Goal: Task Accomplishment & Management: Use online tool/utility

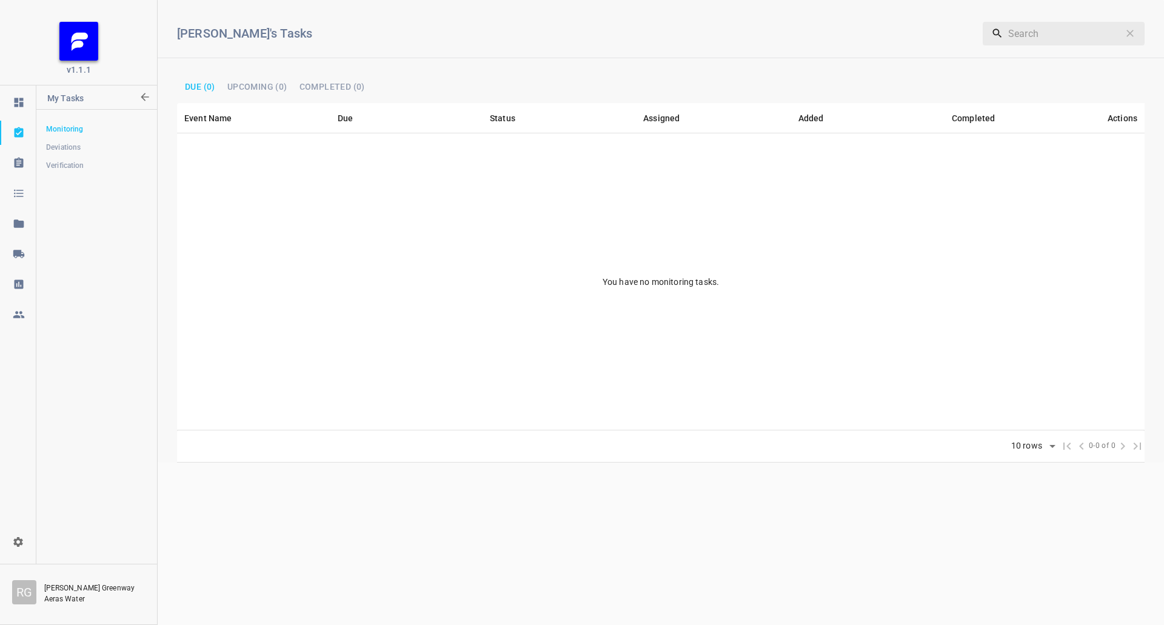
click at [19, 255] on icon at bounding box center [18, 254] width 11 height 8
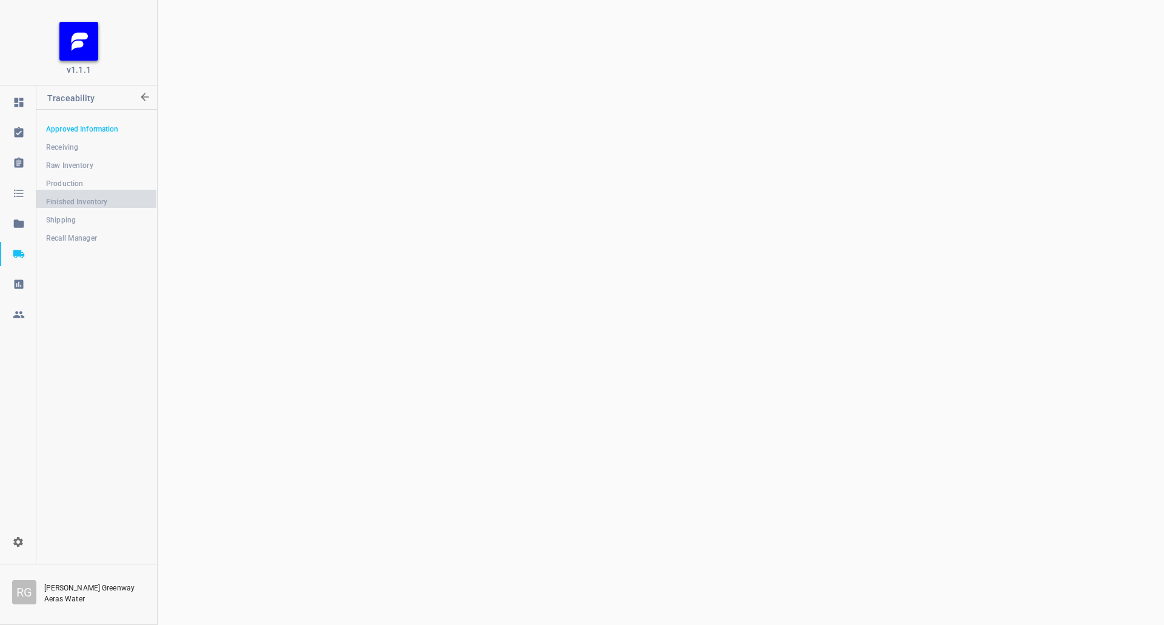
click at [82, 191] on link "Finished Inventory" at bounding box center [96, 202] width 120 height 24
click at [81, 181] on span "Production" at bounding box center [96, 184] width 101 height 12
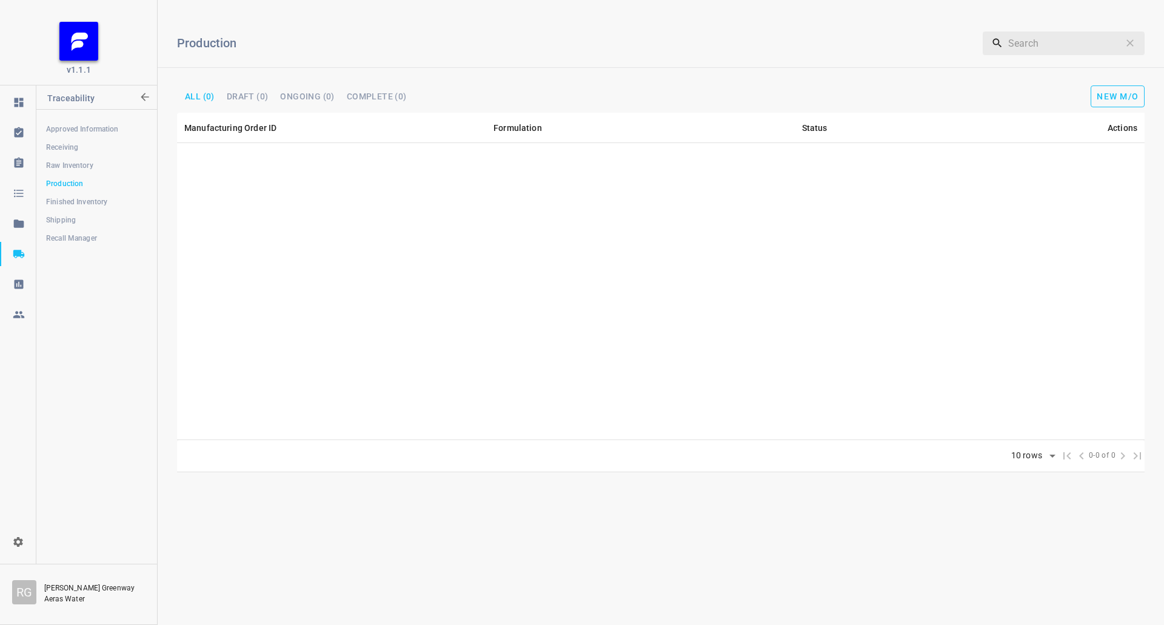
click at [1122, 98] on span "New M/O" at bounding box center [1118, 97] width 42 height 10
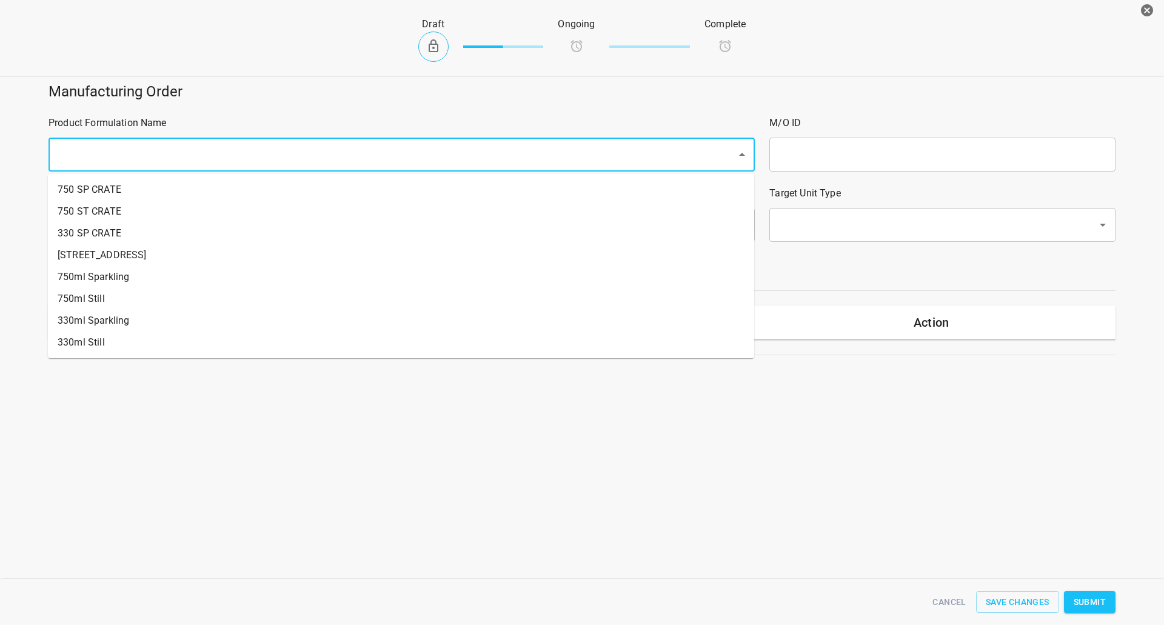
click at [169, 152] on input "text" at bounding box center [385, 154] width 662 height 23
drag, startPoint x: 129, startPoint y: 312, endPoint x: 129, endPoint y: 294, distance: 18.2
click at [129, 294] on ul "750 SP CRATE [GEOGRAPHIC_DATA] 750ml Sparkling 750ml Still 330ml Sparkling 330m…" at bounding box center [401, 266] width 706 height 184
click at [129, 294] on li "750ml Still" at bounding box center [401, 299] width 706 height 22
type input "1"
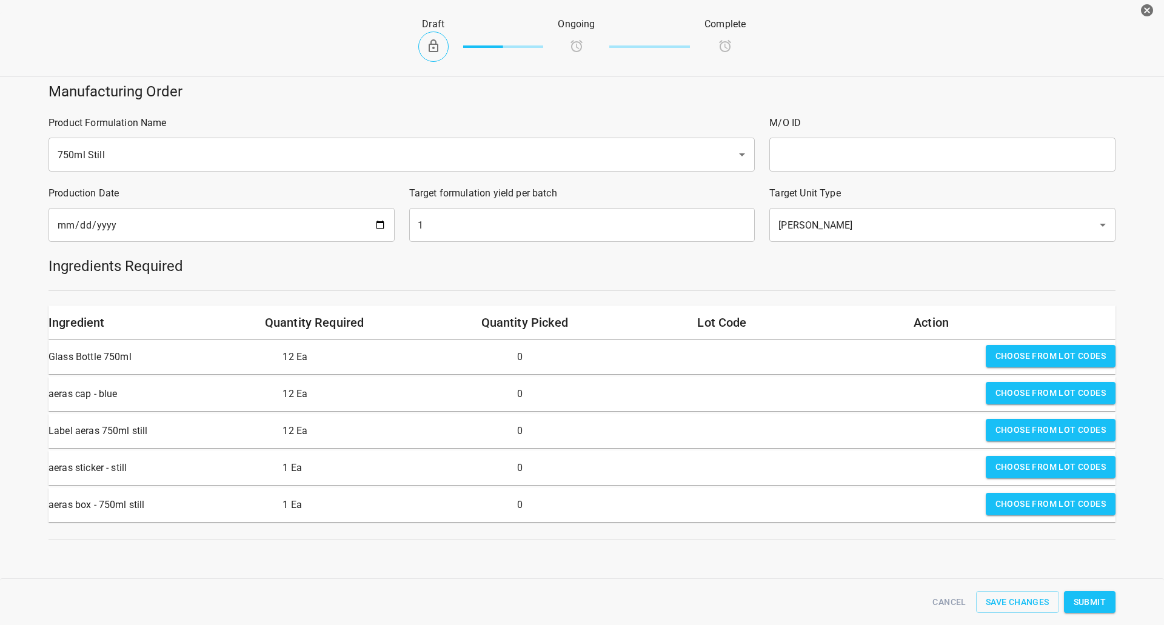
click at [800, 142] on input "text" at bounding box center [942, 155] width 346 height 34
type input "25276"
click at [438, 228] on input "1" at bounding box center [582, 225] width 346 height 34
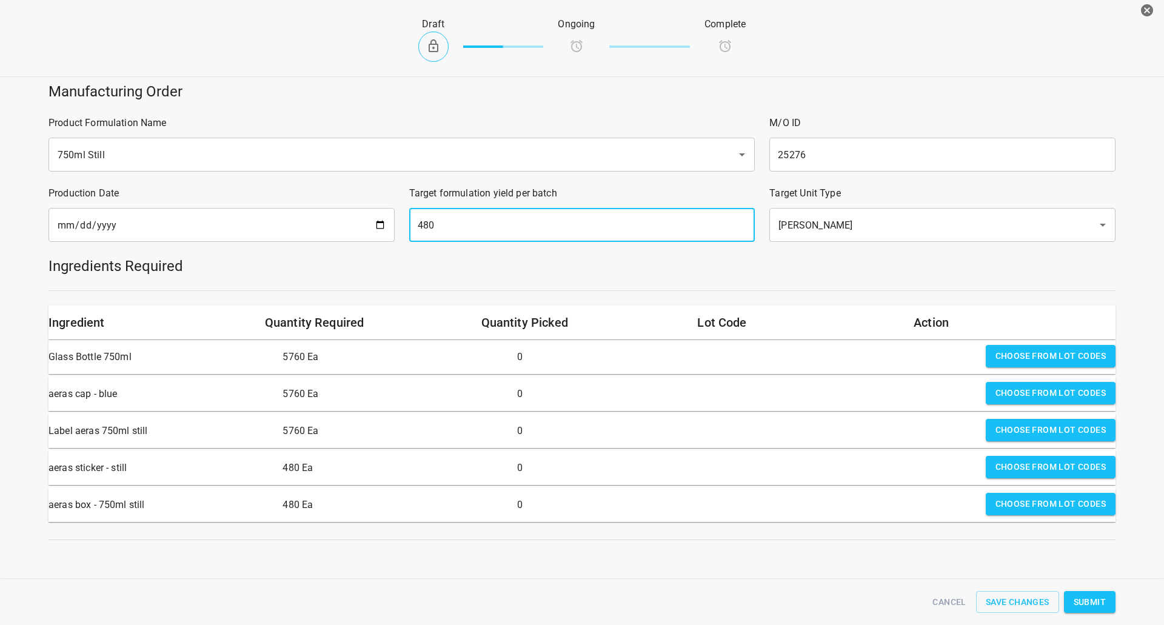
type input "480"
click at [877, 282] on div "Ingredients Required" at bounding box center [582, 266] width 1082 height 34
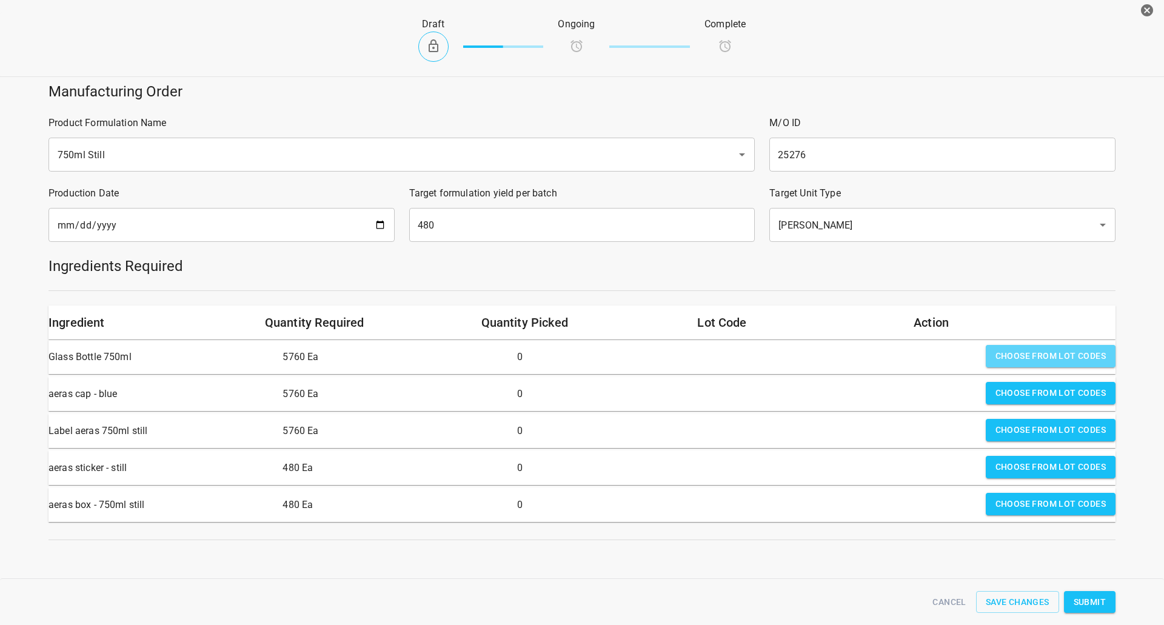
click at [1029, 357] on span "Choose from lot codes" at bounding box center [1051, 356] width 110 height 15
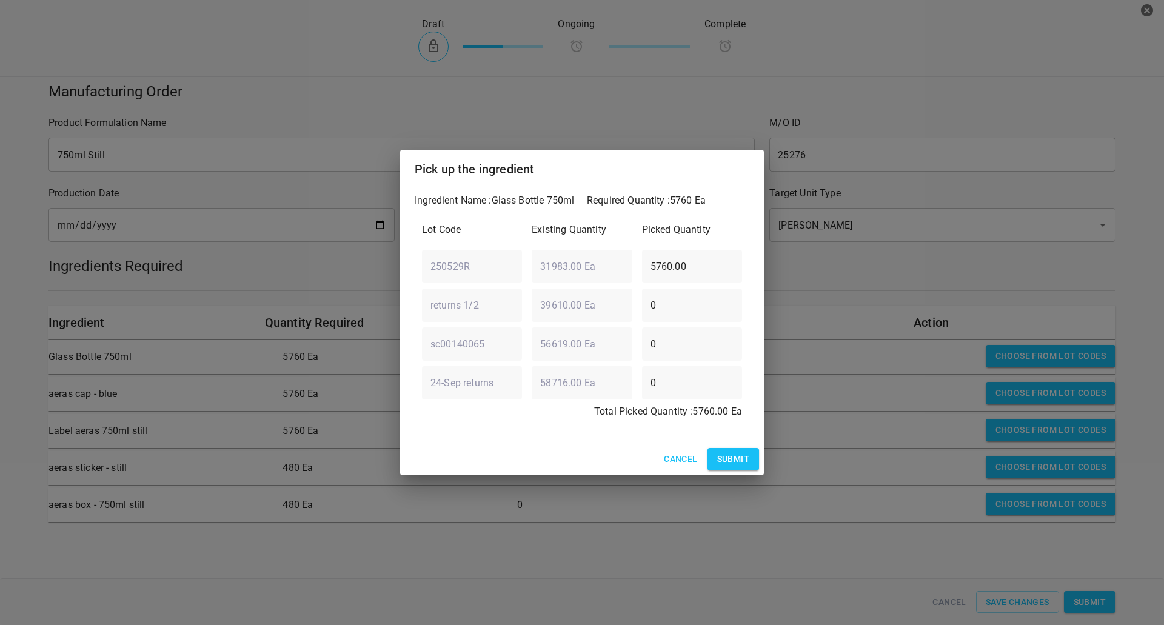
drag, startPoint x: 740, startPoint y: 458, endPoint x: 809, endPoint y: 456, distance: 69.8
click at [741, 460] on button "Submit" at bounding box center [734, 459] width 52 height 22
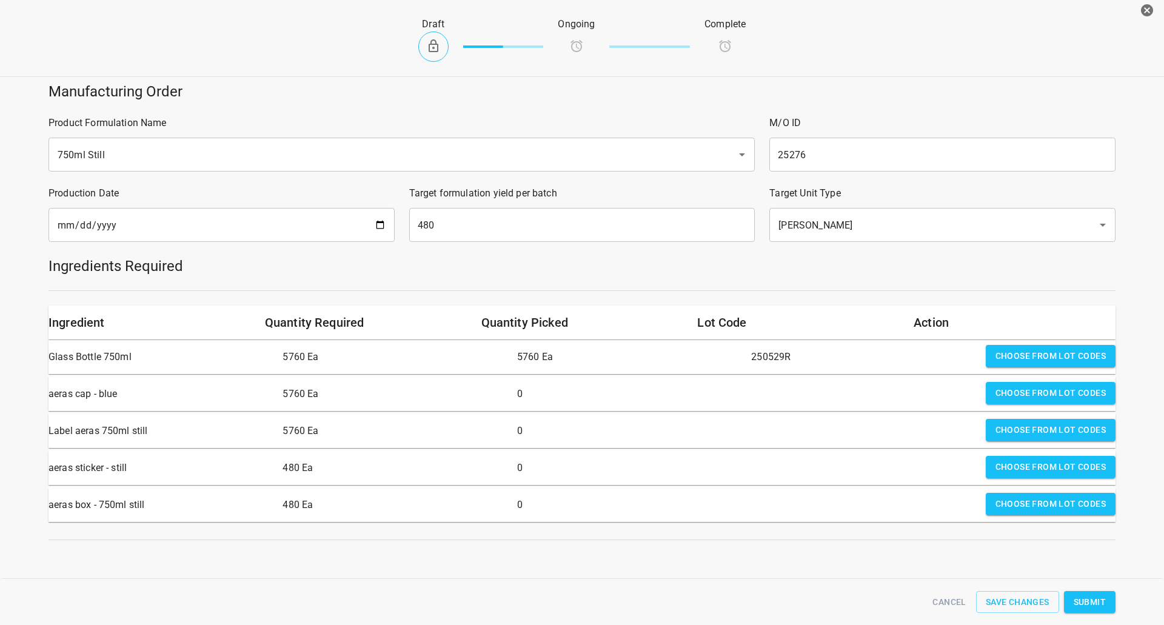
click at [1015, 390] on span "Choose from lot codes" at bounding box center [1051, 393] width 110 height 15
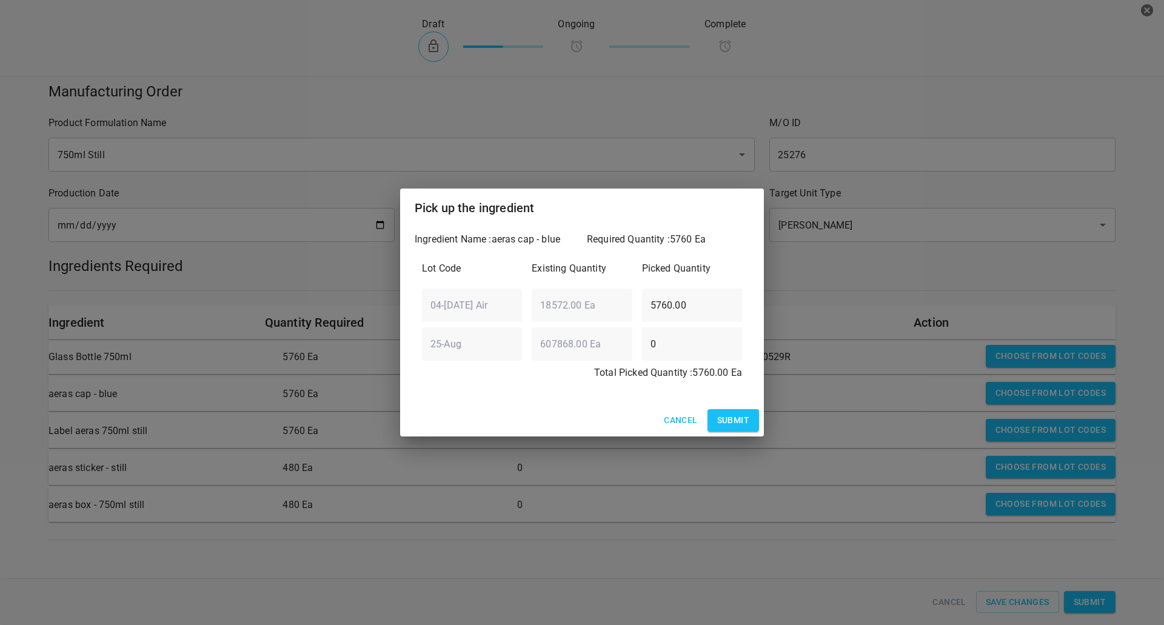
click at [721, 422] on span "Submit" at bounding box center [733, 420] width 32 height 15
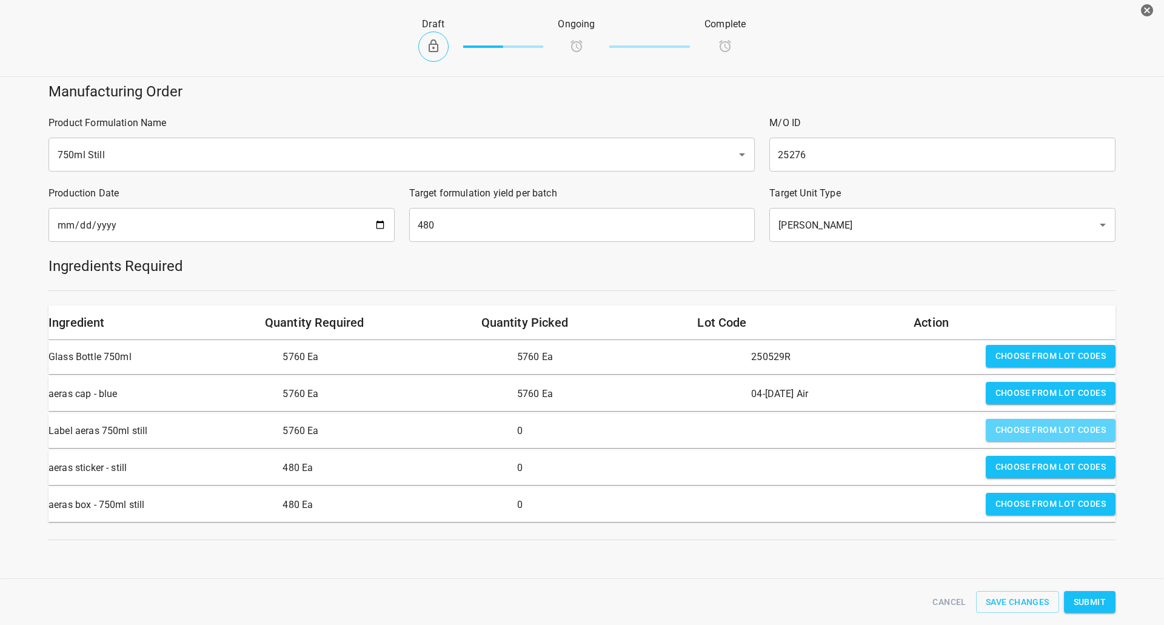
click at [1030, 431] on span "Choose from lot codes" at bounding box center [1051, 430] width 110 height 15
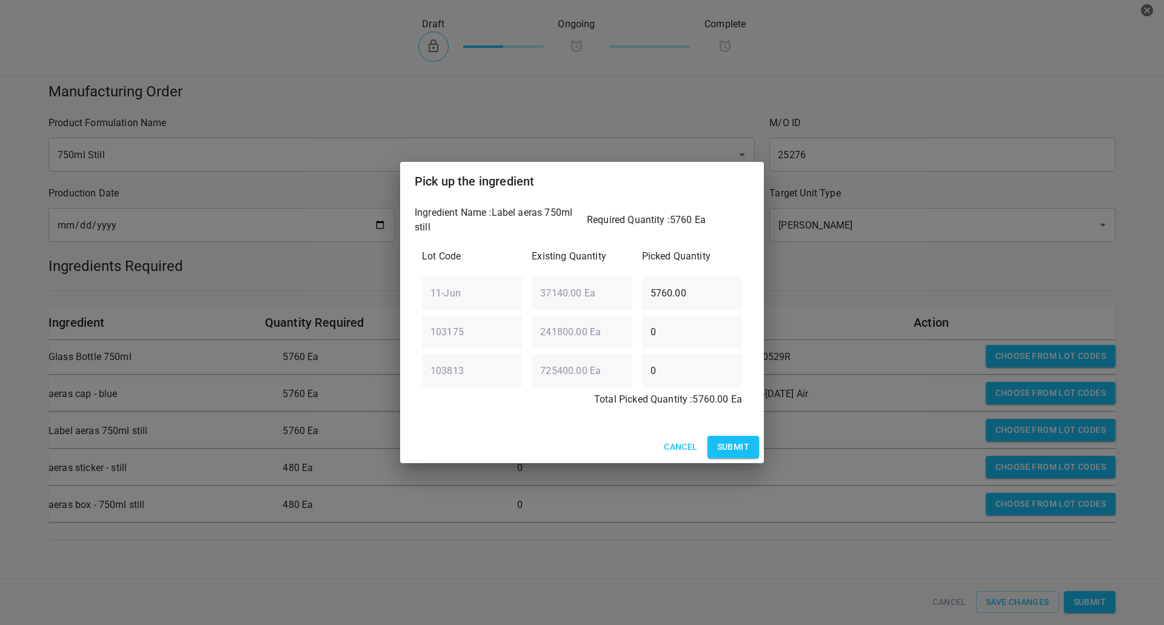
click at [737, 444] on span "Submit" at bounding box center [733, 447] width 32 height 15
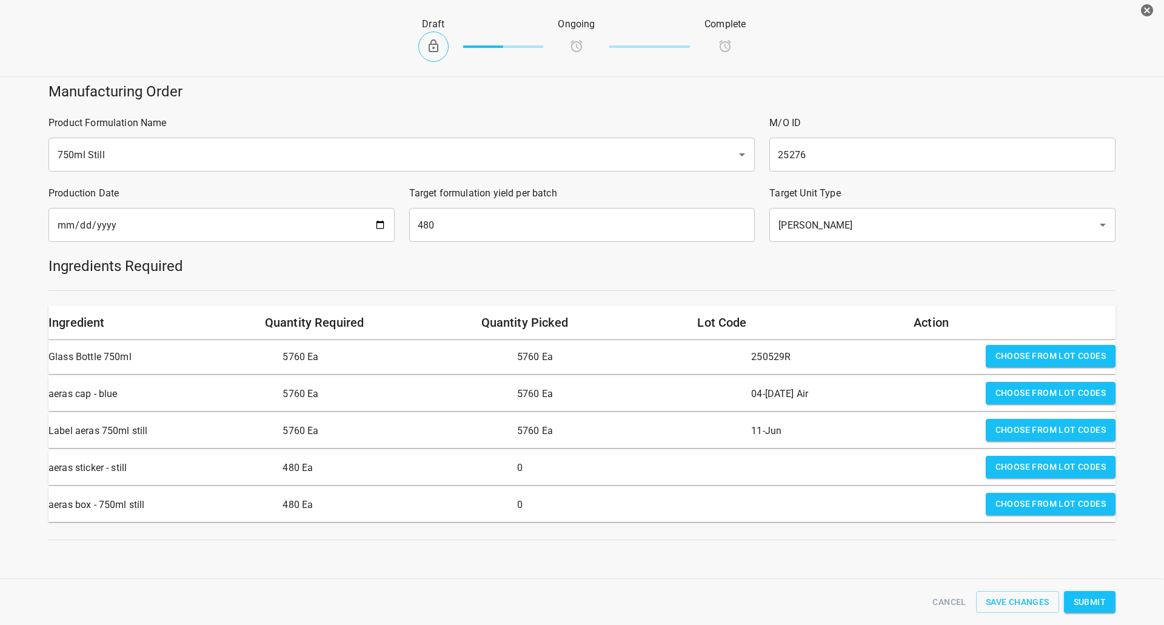
click at [996, 469] on span "Choose from lot codes" at bounding box center [1051, 467] width 110 height 15
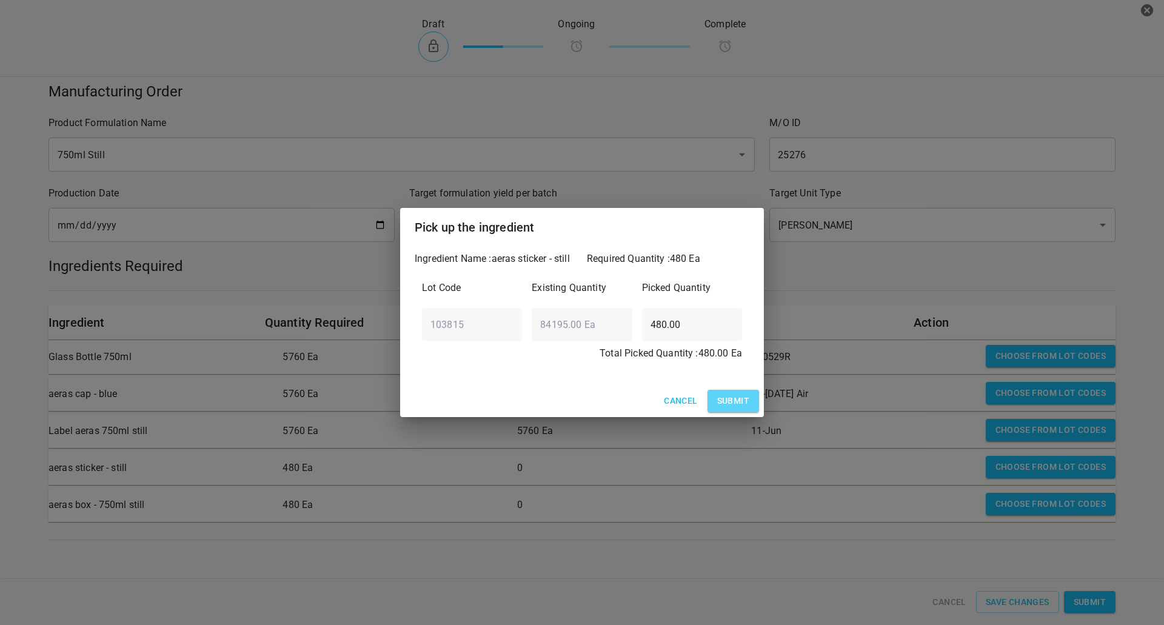
click at [735, 395] on span "Submit" at bounding box center [733, 401] width 32 height 15
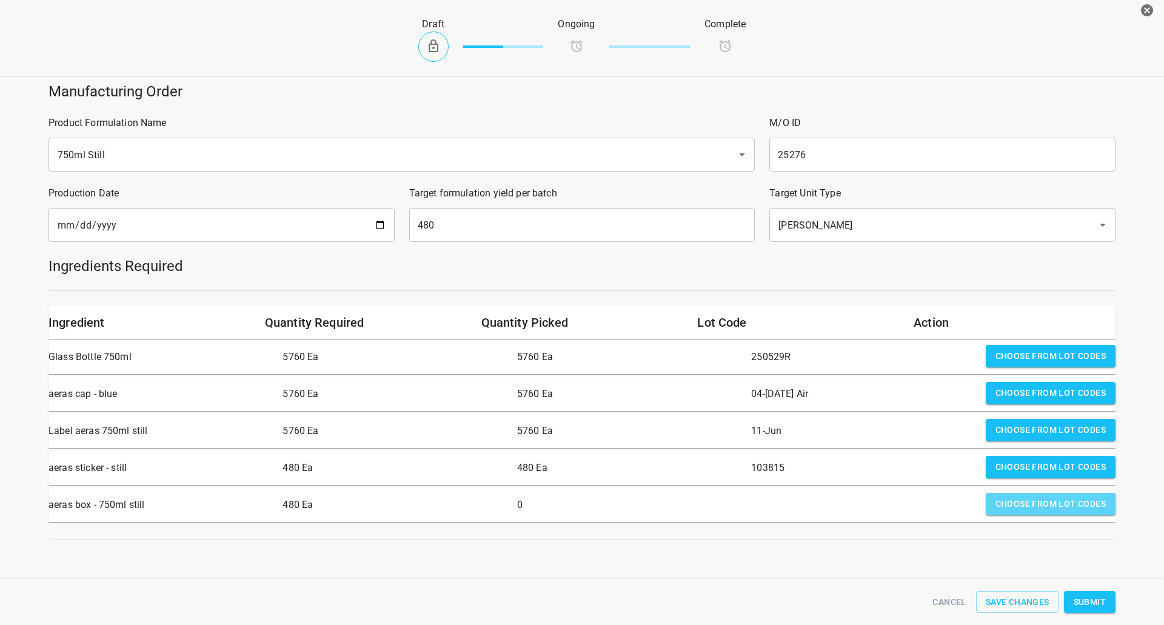
click at [1029, 506] on span "Choose from lot codes" at bounding box center [1051, 504] width 110 height 15
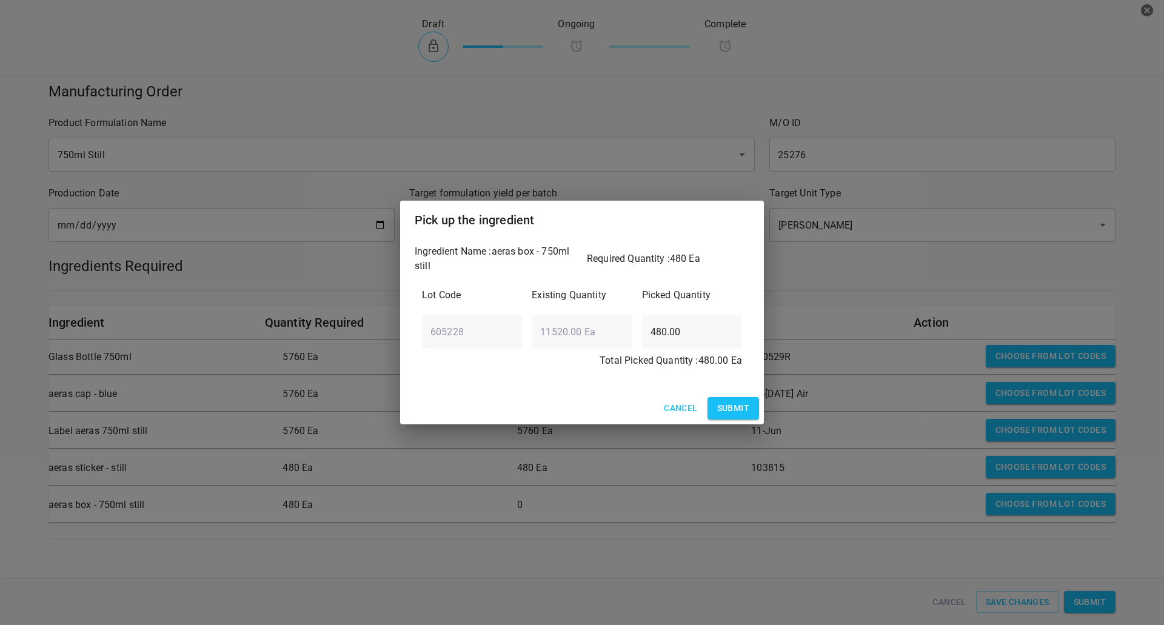
click at [726, 403] on span "Submit" at bounding box center [733, 408] width 32 height 15
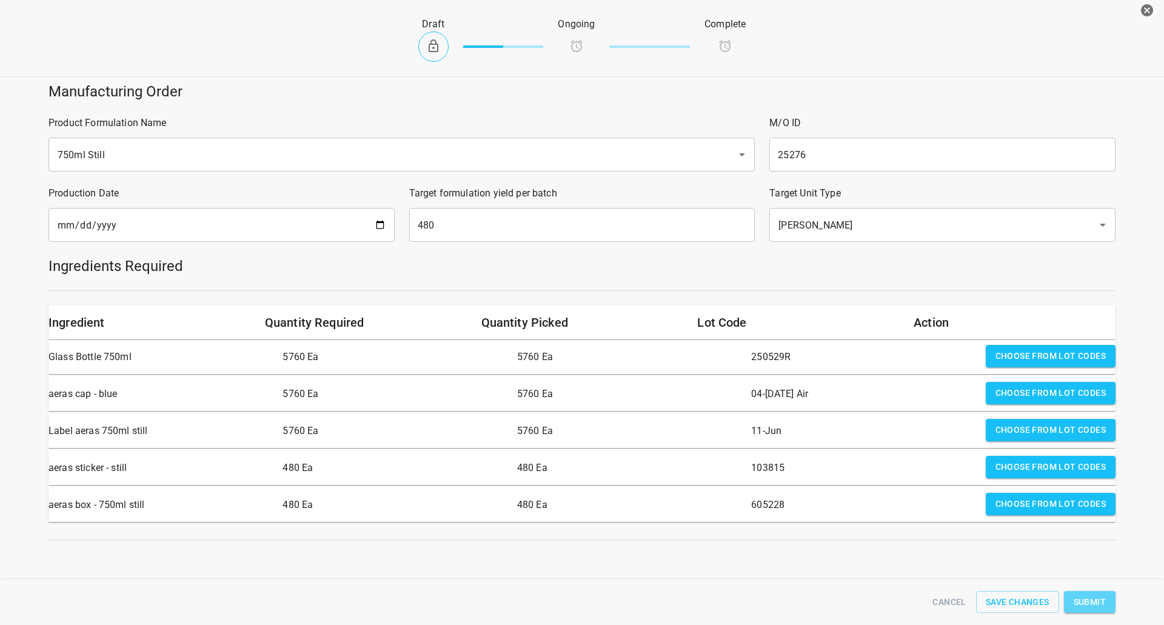
drag, startPoint x: 1100, startPoint y: 602, endPoint x: 1085, endPoint y: 539, distance: 64.7
click at [1101, 601] on span "Submit" at bounding box center [1090, 602] width 32 height 15
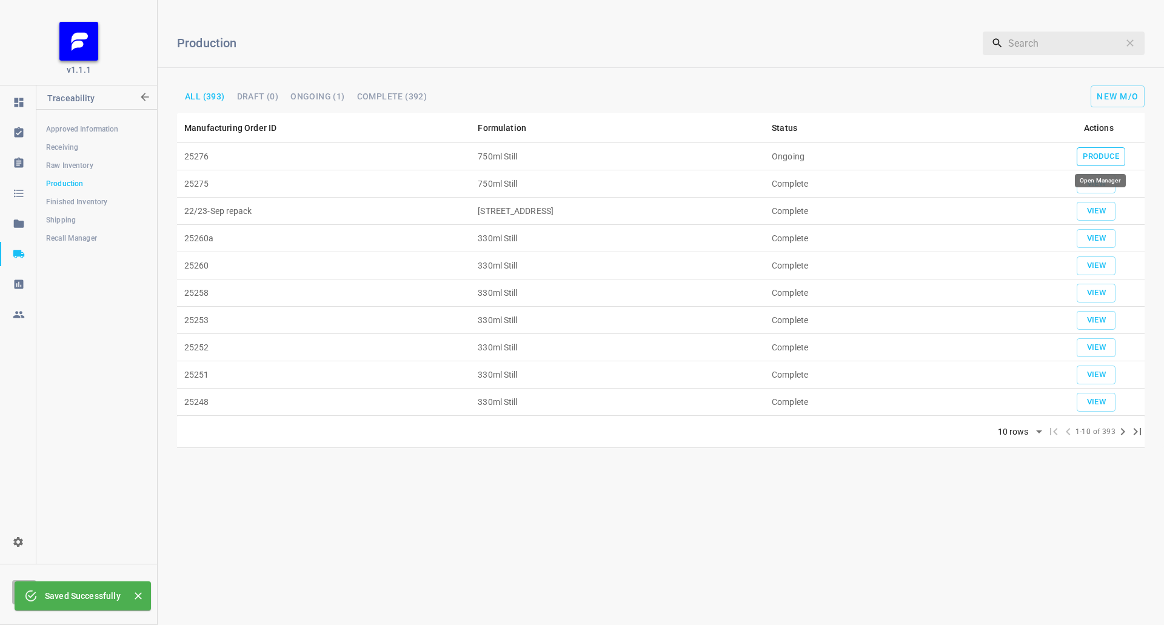
click at [1108, 150] on span "Produce" at bounding box center [1101, 157] width 36 height 14
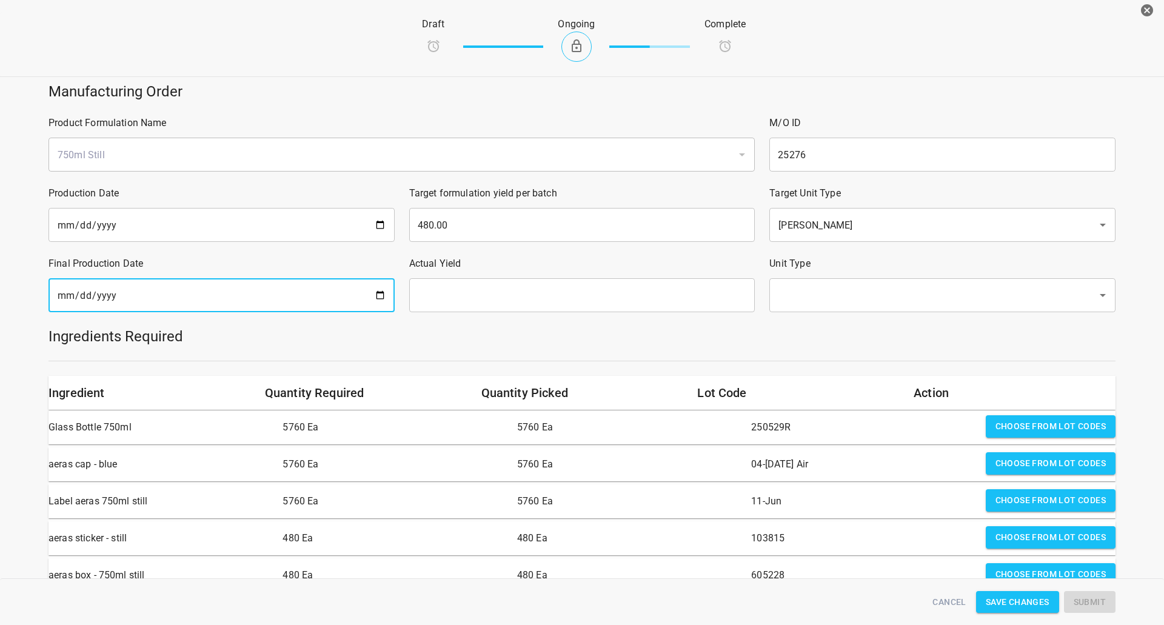
click at [281, 297] on input "date" at bounding box center [222, 295] width 346 height 34
click at [378, 290] on input "date" at bounding box center [222, 295] width 346 height 34
type input "[DATE]"
click at [638, 307] on input "text" at bounding box center [582, 295] width 346 height 34
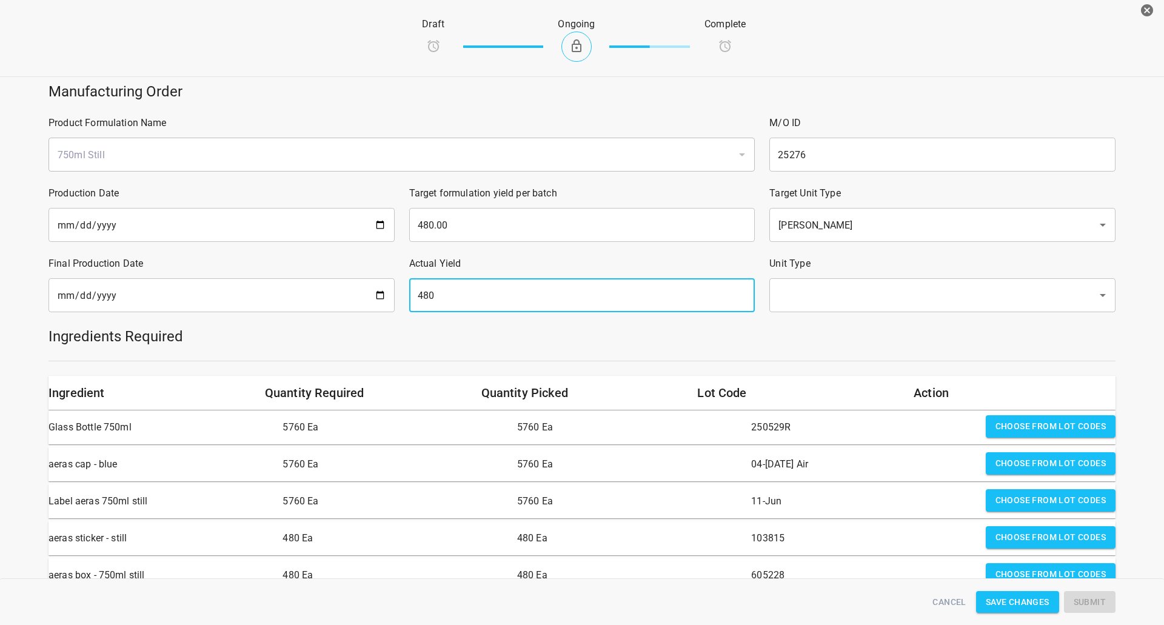
type input "480"
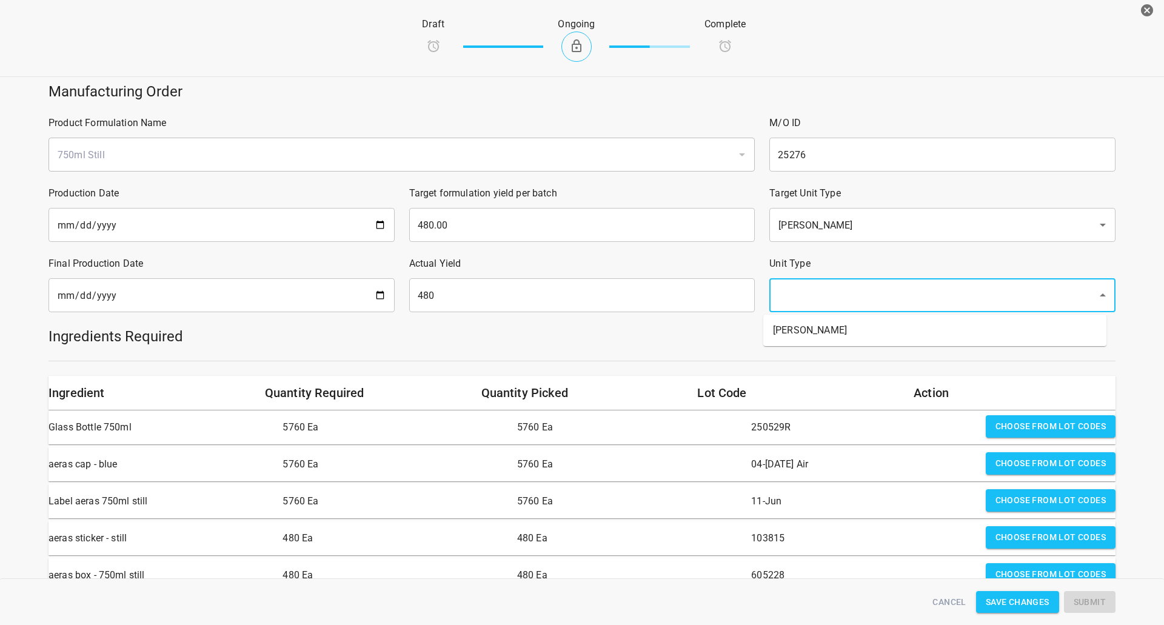
drag, startPoint x: 780, startPoint y: 287, endPoint x: 794, endPoint y: 307, distance: 24.9
click at [782, 289] on input "text" at bounding box center [925, 295] width 301 height 23
click at [794, 319] on ul "[PERSON_NAME]" at bounding box center [934, 331] width 343 height 32
click at [791, 337] on li "[PERSON_NAME]" at bounding box center [934, 331] width 343 height 22
click at [791, 339] on h5 "Ingredients Required" at bounding box center [582, 336] width 1067 height 19
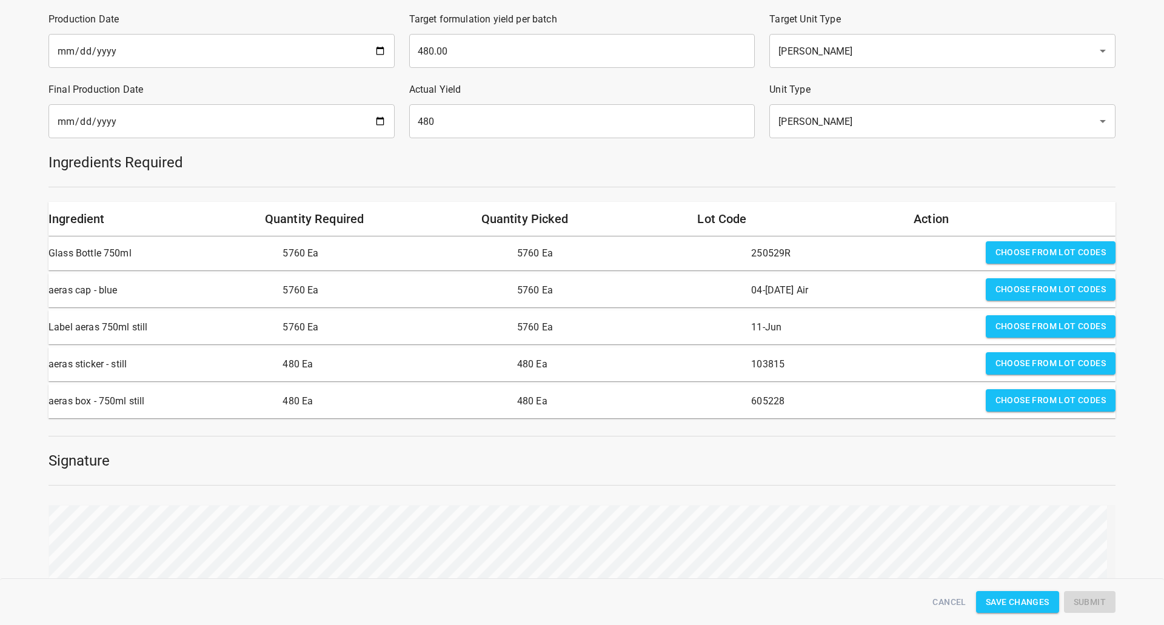
scroll to position [243, 0]
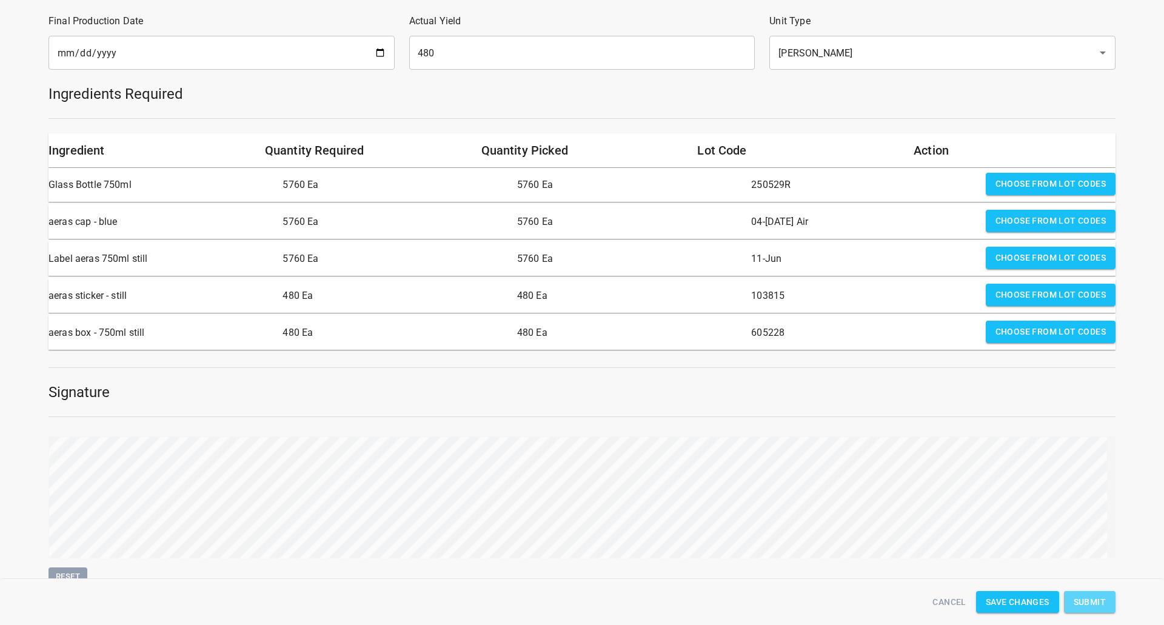
click at [1096, 594] on button "Submit" at bounding box center [1090, 602] width 52 height 22
